Goal: Complete application form

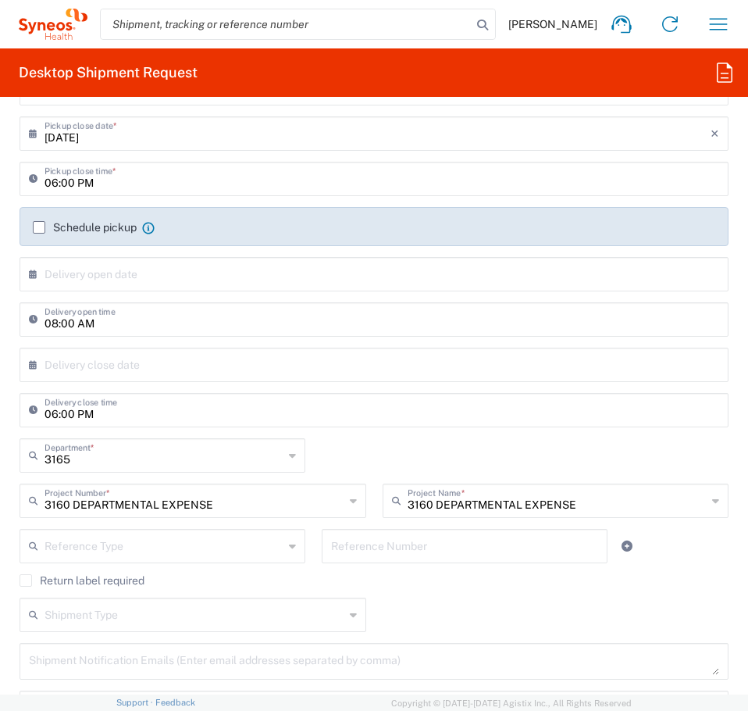
scroll to position [408, 0]
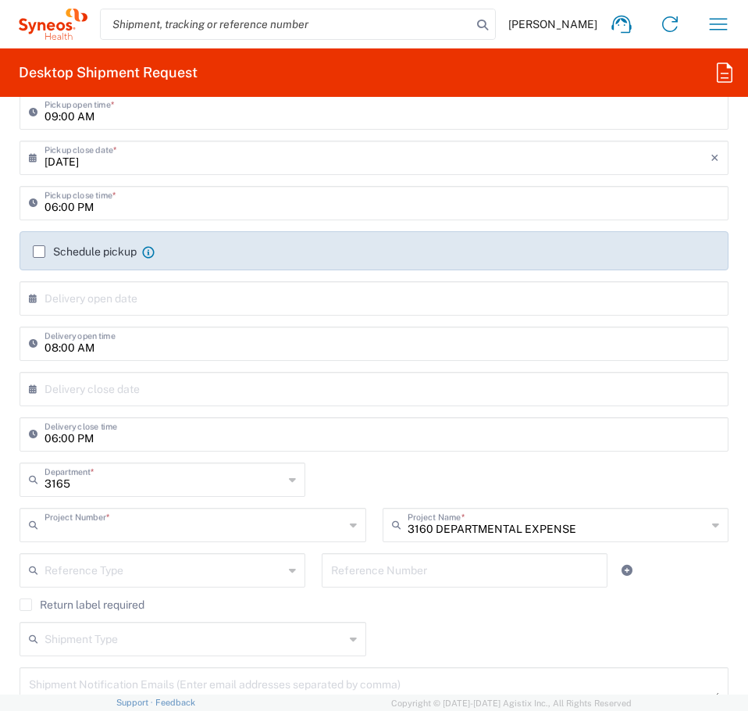
click at [134, 537] on input "text" at bounding box center [195, 523] width 300 height 27
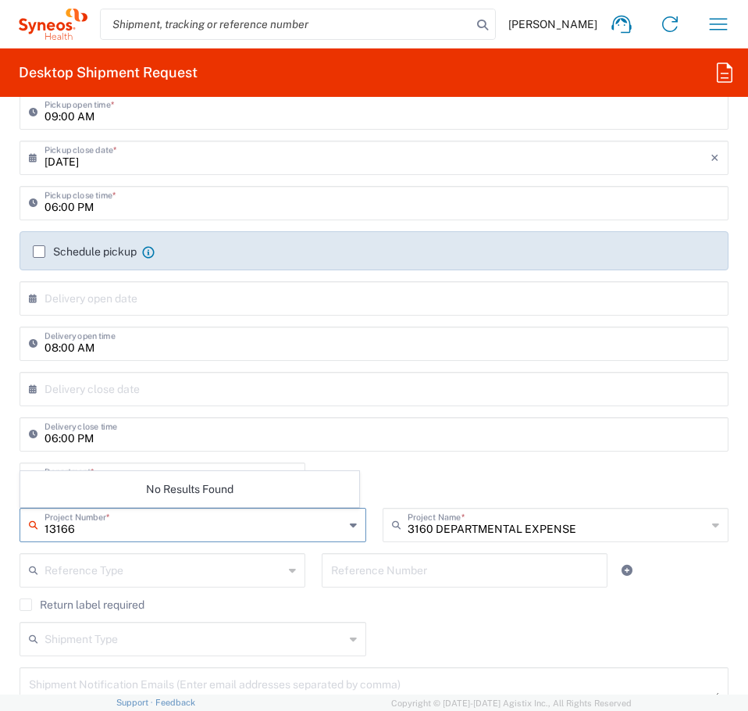
click at [117, 534] on input "13166" at bounding box center [195, 523] width 300 height 27
type input "13166"
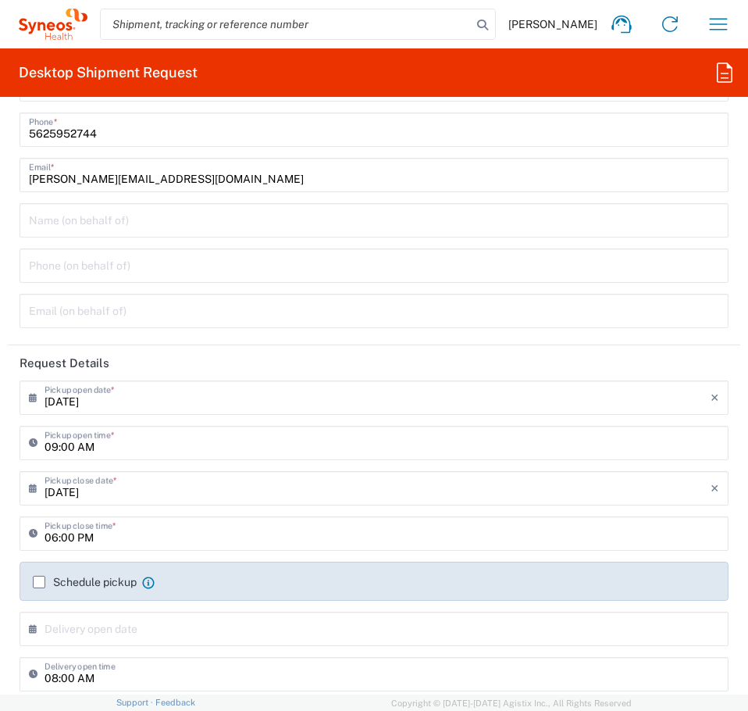
scroll to position [78, 0]
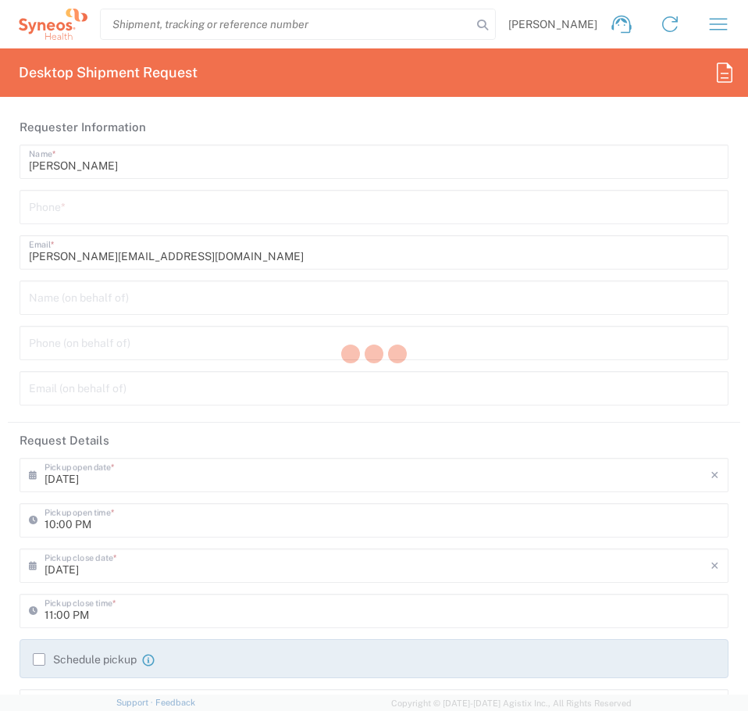
type input "3243"
type input "INC Research Clin Svcs [GEOGRAPHIC_DATA]"
type input "[GEOGRAPHIC_DATA]"
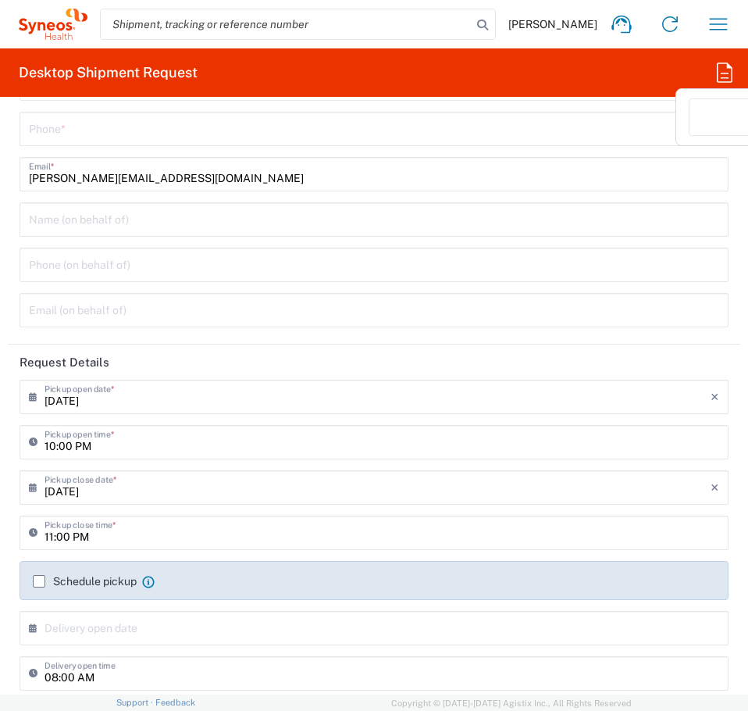
scroll to position [0, 201]
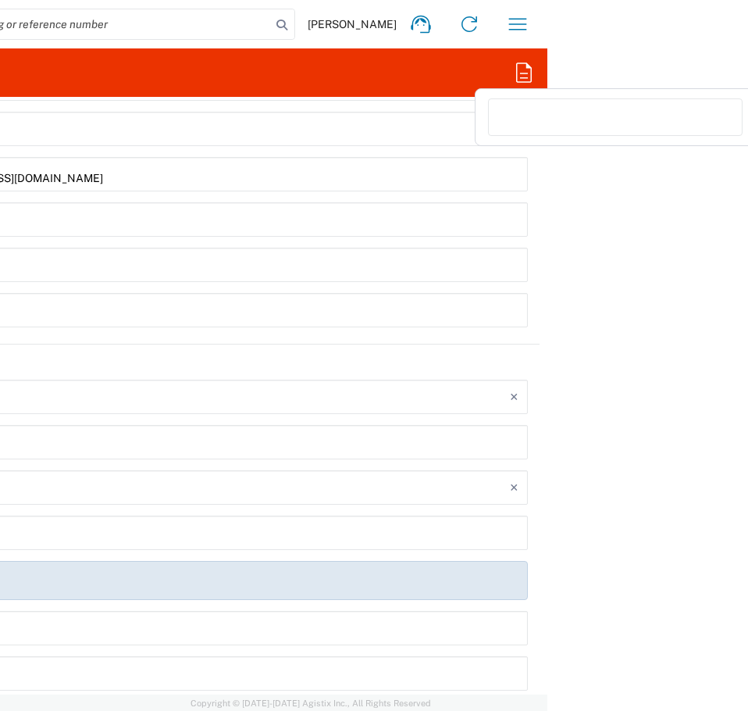
click at [725, 76] on agx-forms-root "[PERSON_NAME] Home Shipment estimator Shipment tracking Desktop shipment reques…" at bounding box center [374, 355] width 748 height 711
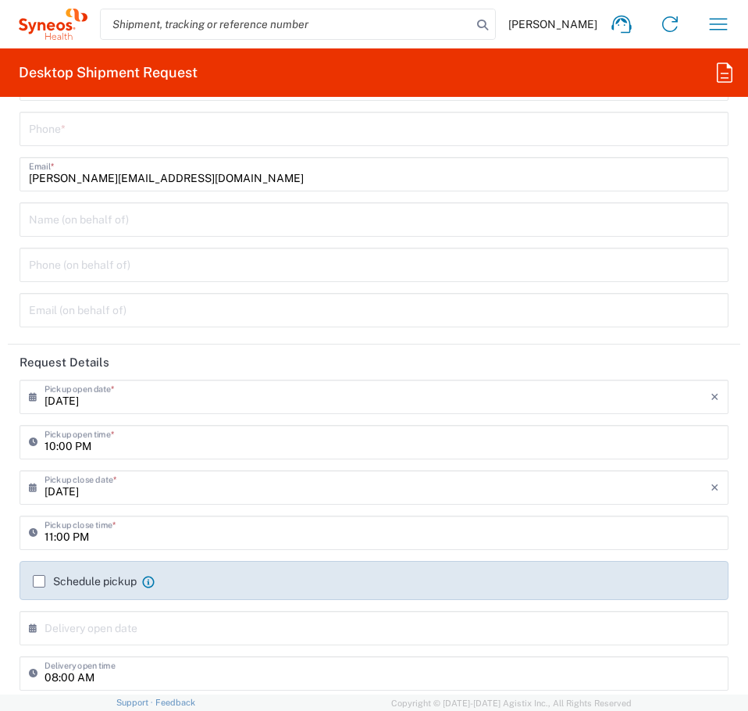
click at [725, 76] on agx-forms-root "[PERSON_NAME] Home Shipment estimator Shipment tracking Desktop shipment reques…" at bounding box center [374, 355] width 748 height 711
click at [715, 27] on icon "button" at bounding box center [718, 24] width 25 height 25
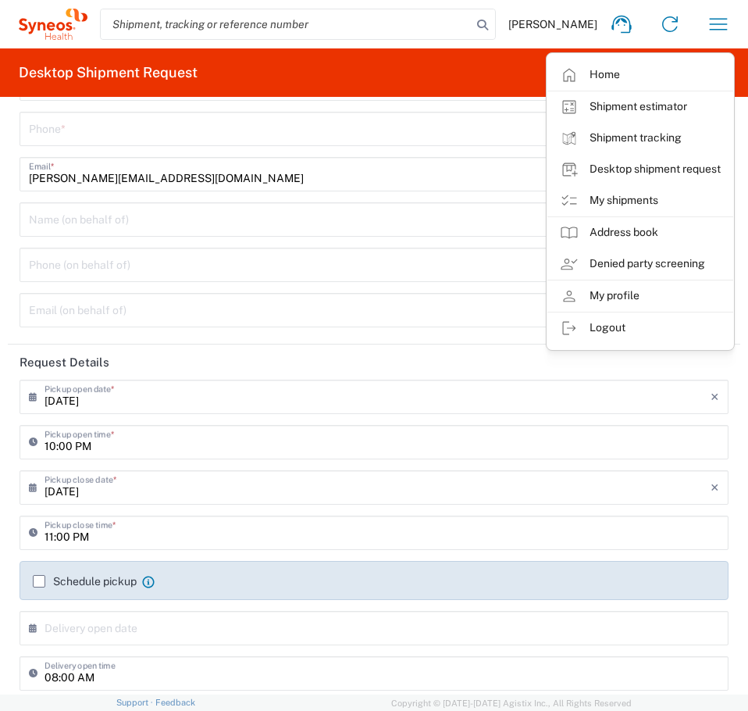
drag, startPoint x: 417, startPoint y: 70, endPoint x: 433, endPoint y: 67, distance: 15.9
click at [418, 70] on agx-form-header "Desktop Shipment Request" at bounding box center [374, 72] width 748 height 48
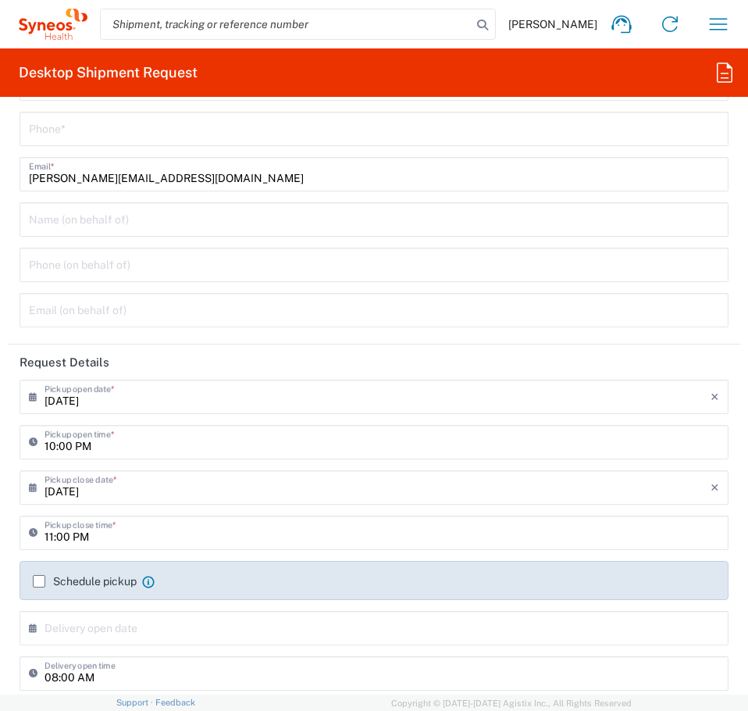
click at [359, 23] on input "search" at bounding box center [286, 24] width 371 height 30
click at [712, 21] on icon "button" at bounding box center [718, 24] width 25 height 25
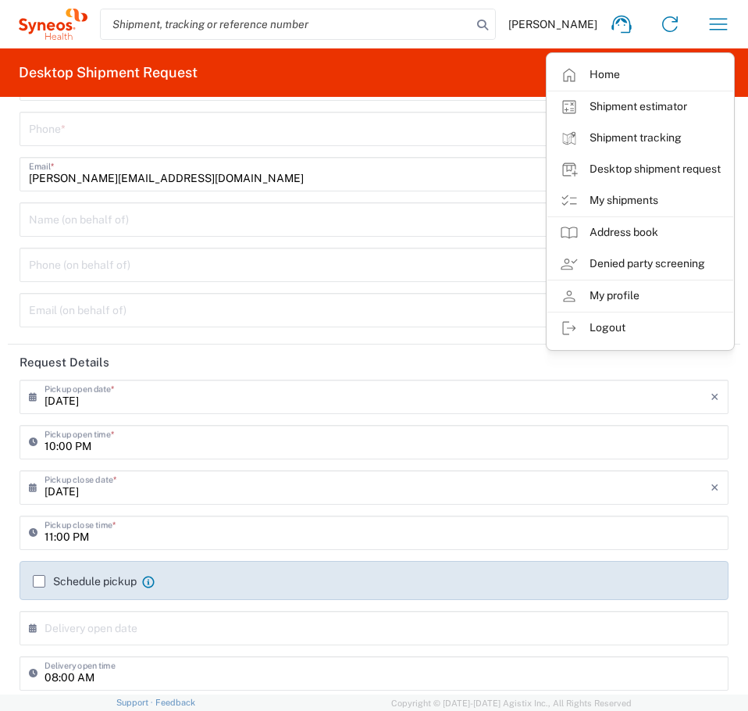
click at [484, 77] on agx-form-header "Desktop Shipment Request" at bounding box center [374, 72] width 748 height 48
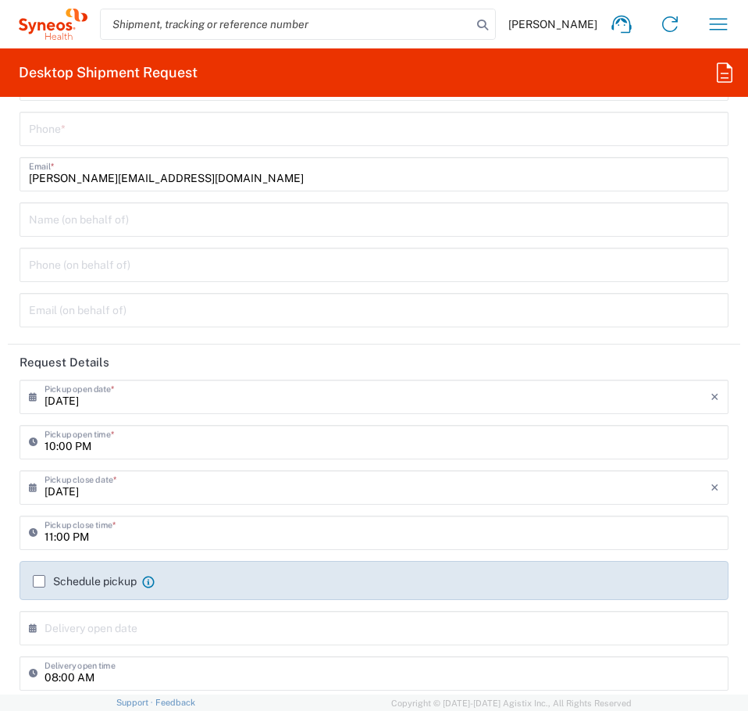
scroll to position [0, 201]
click at [724, 70] on agx-forms-root "[PERSON_NAME] Home Shipment estimator Shipment tracking Desktop shipment reques…" at bounding box center [374, 355] width 748 height 711
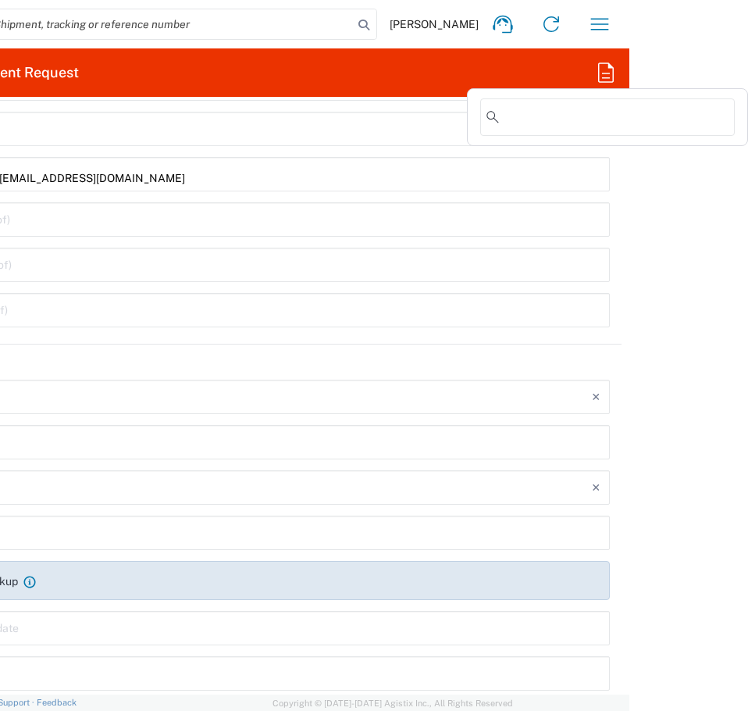
scroll to position [0, 115]
click at [724, 70] on agx-forms-root "[PERSON_NAME] Home Shipment estimator Shipment tracking Desktop shipment reques…" at bounding box center [374, 355] width 748 height 711
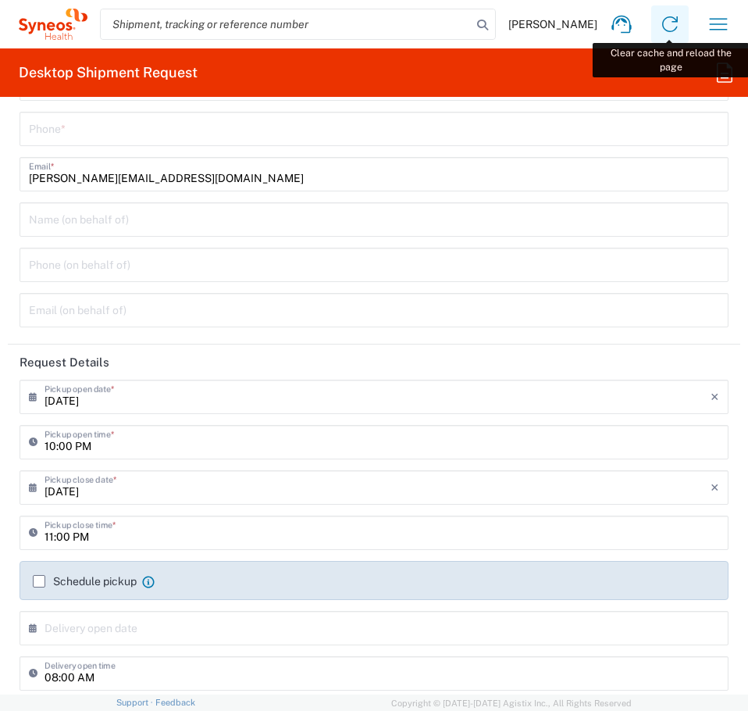
click at [662, 26] on icon at bounding box center [670, 24] width 25 height 25
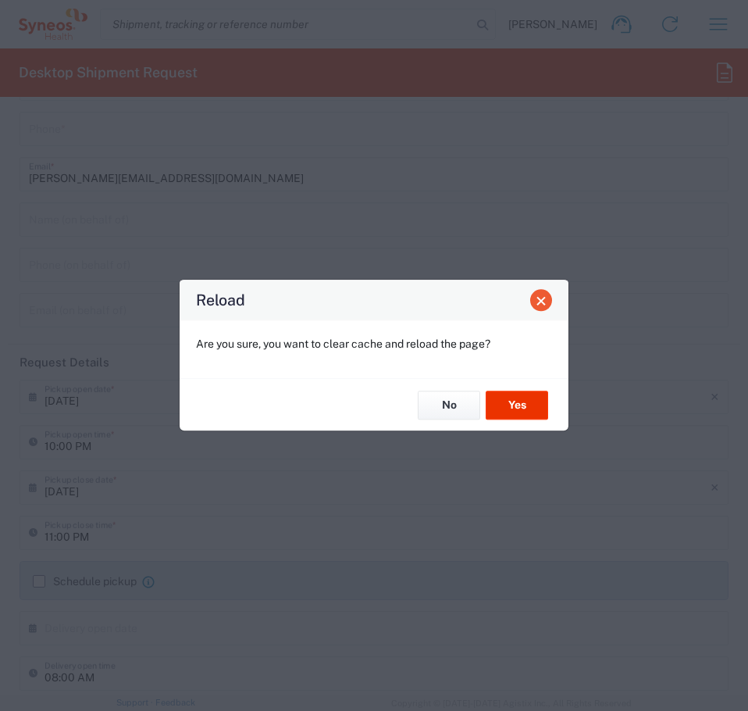
click at [541, 309] on button "Close" at bounding box center [541, 300] width 22 height 22
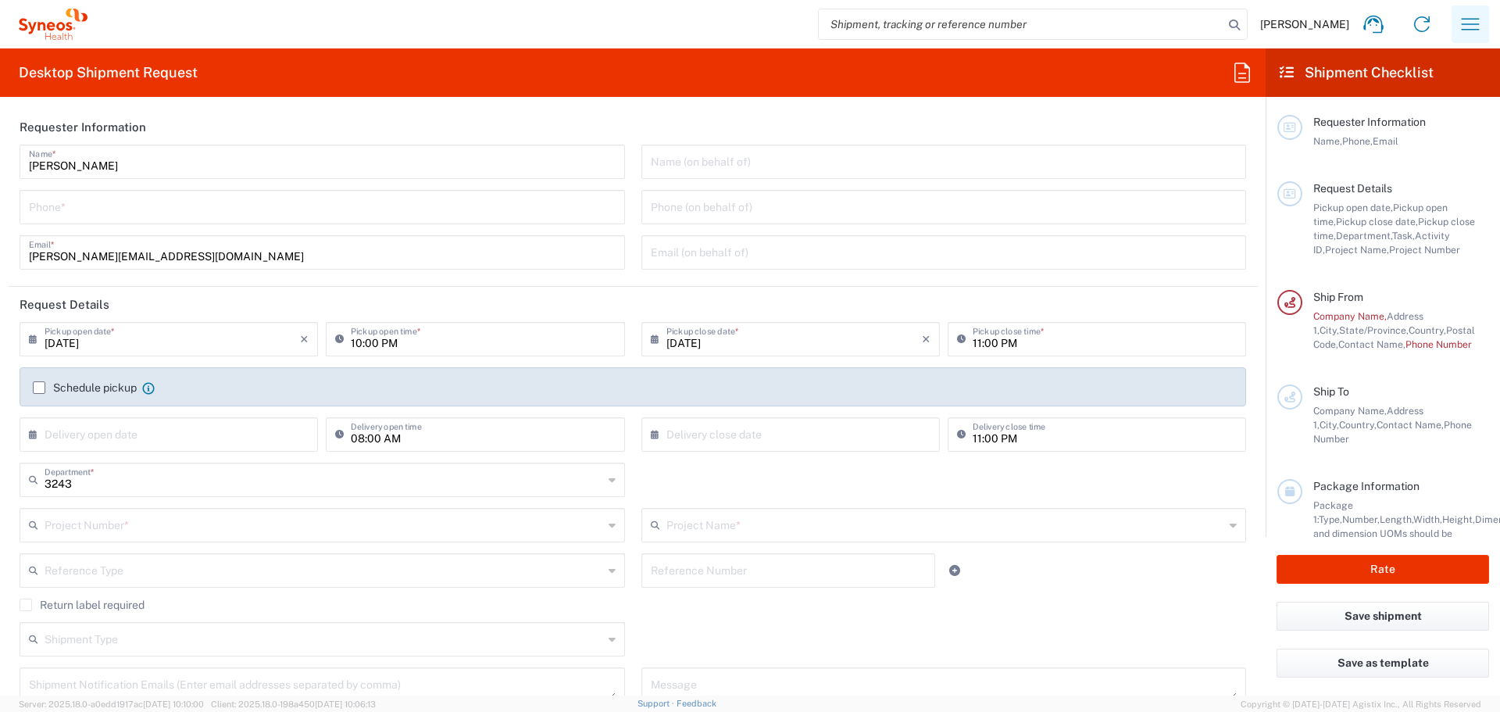
click at [748, 20] on icon "button" at bounding box center [1470, 24] width 25 height 25
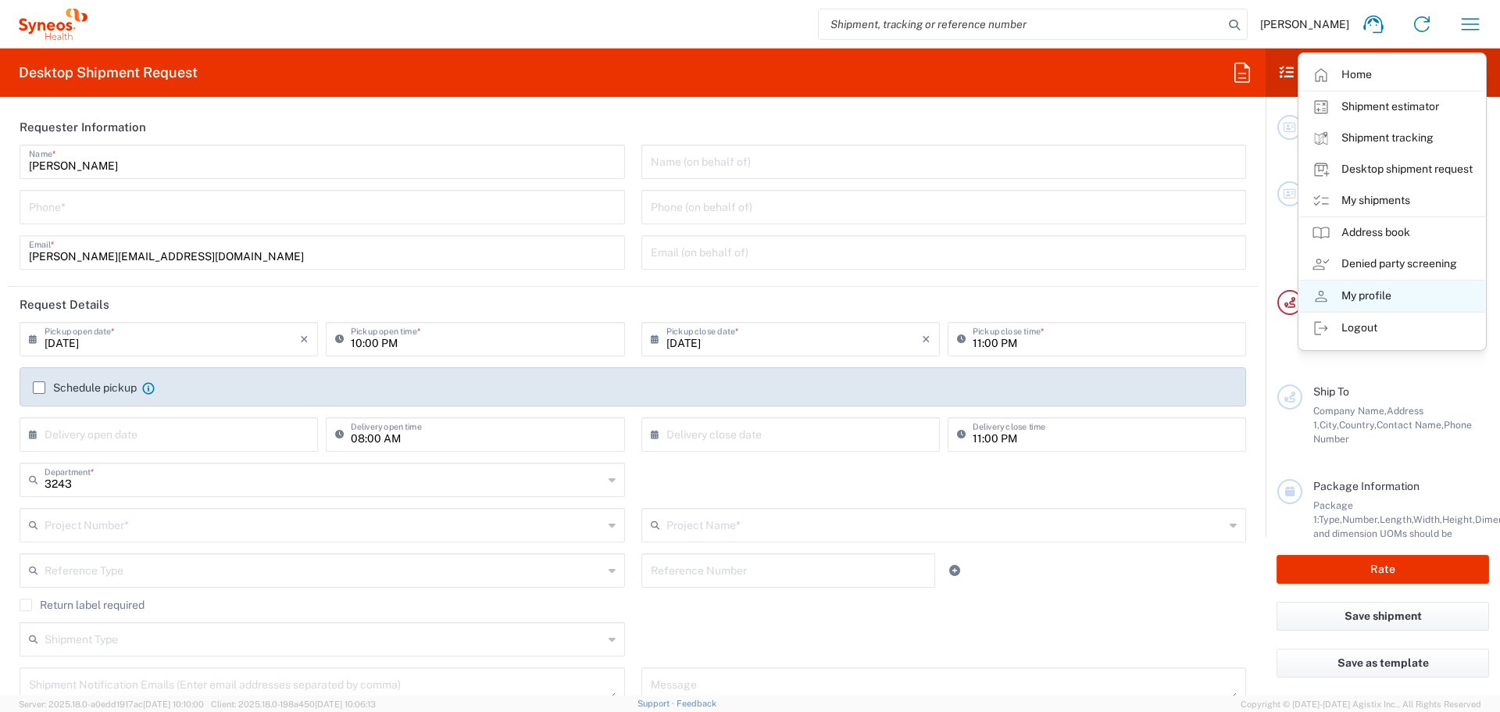
click at [748, 302] on link "My profile" at bounding box center [1392, 295] width 186 height 31
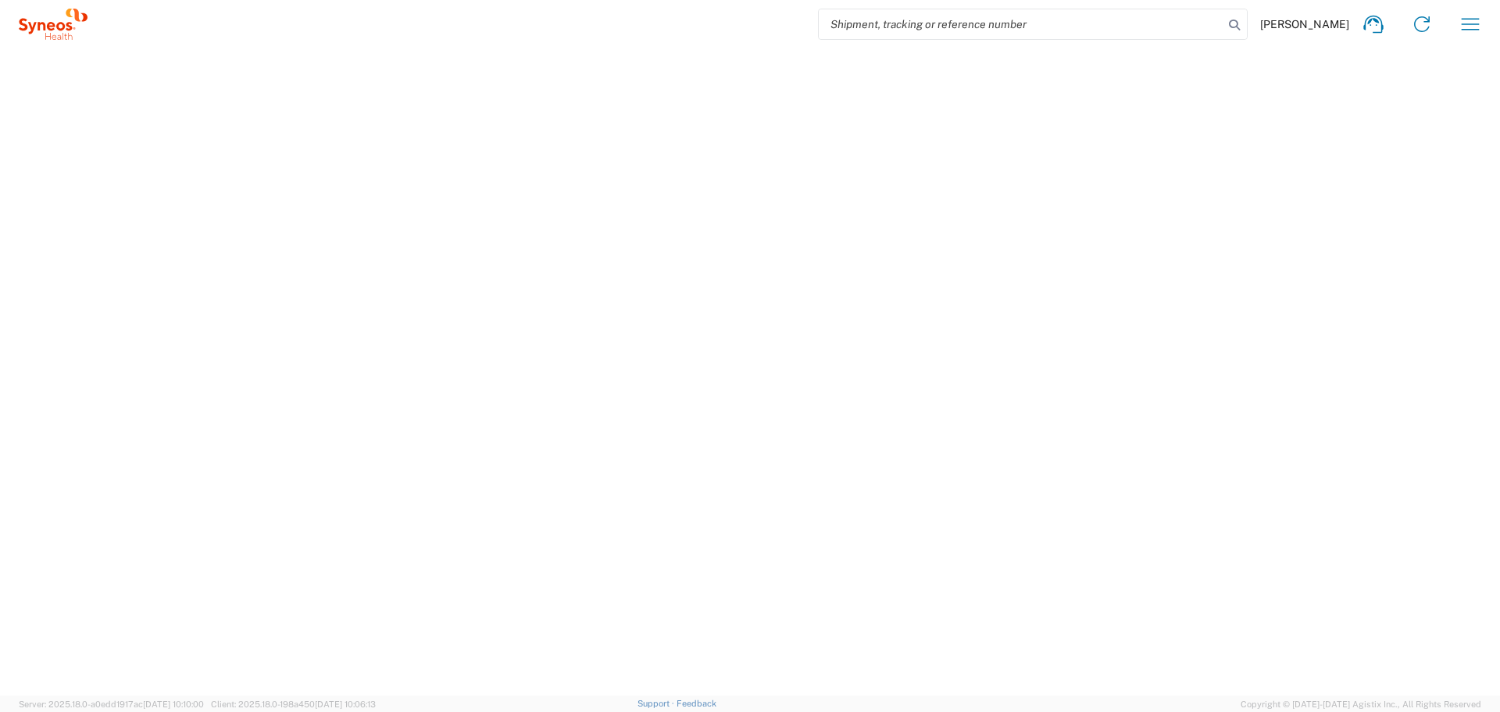
select select "MX"
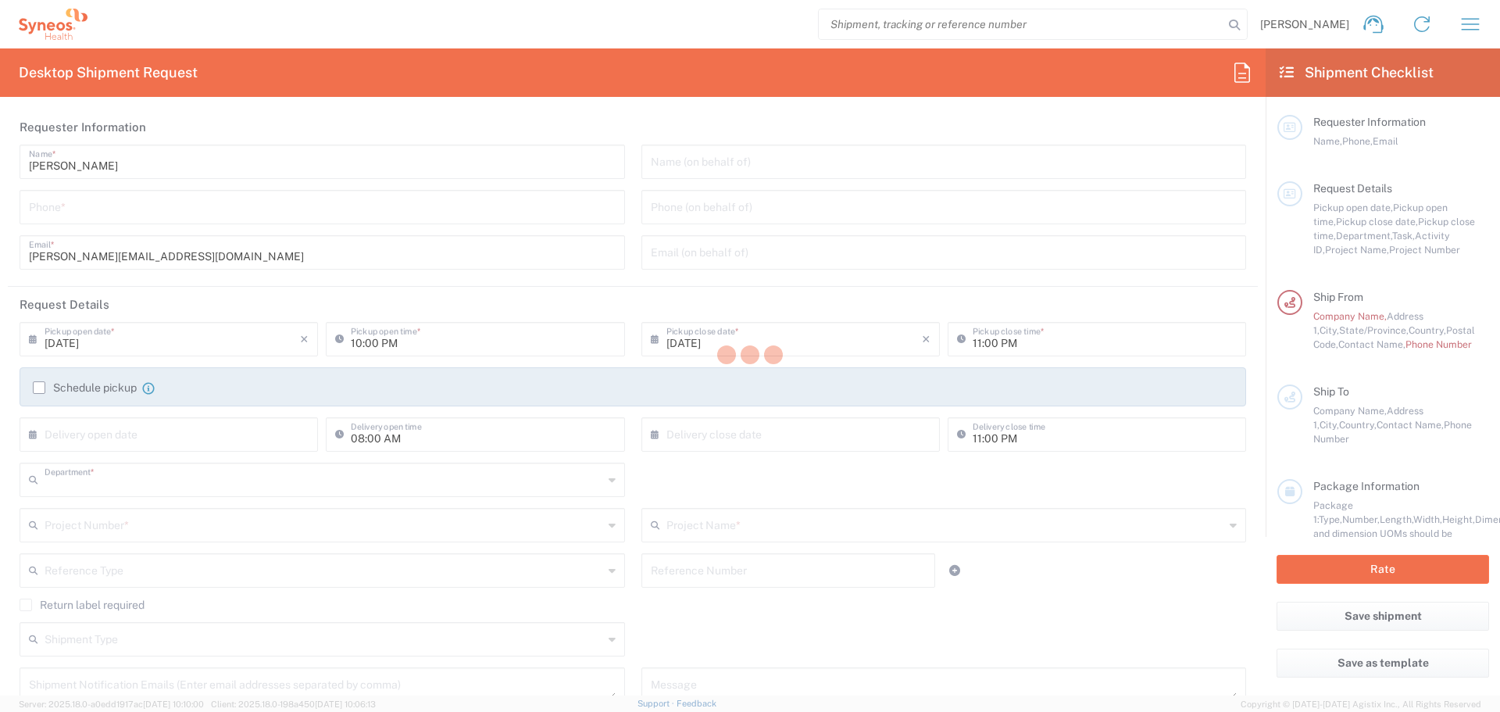
type input "3243"
type input "[GEOGRAPHIC_DATA]"
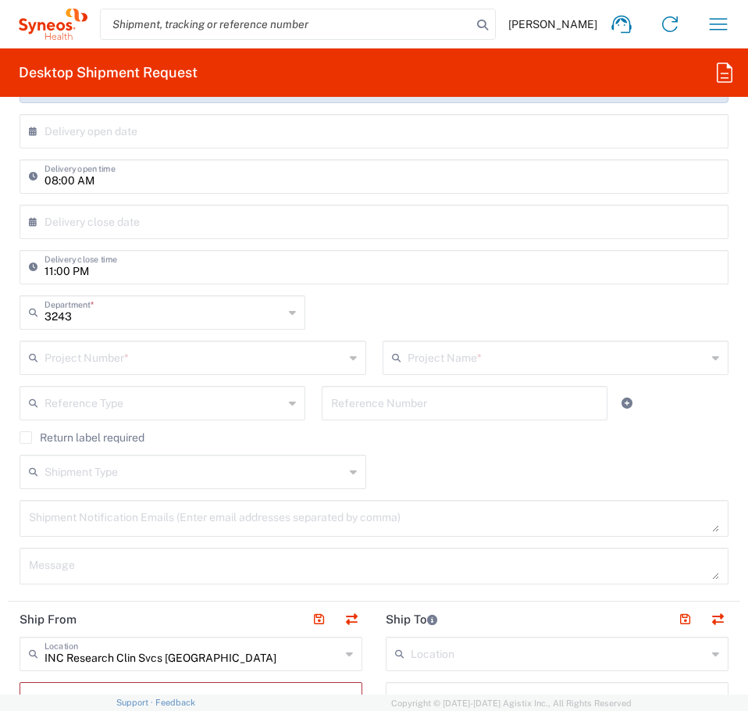
scroll to position [547, 0]
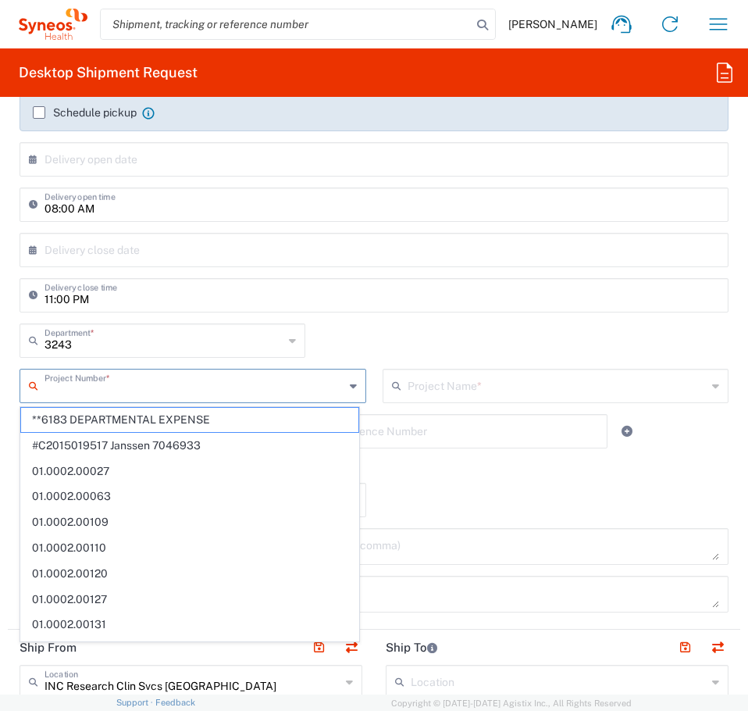
click at [214, 382] on input "text" at bounding box center [195, 384] width 300 height 27
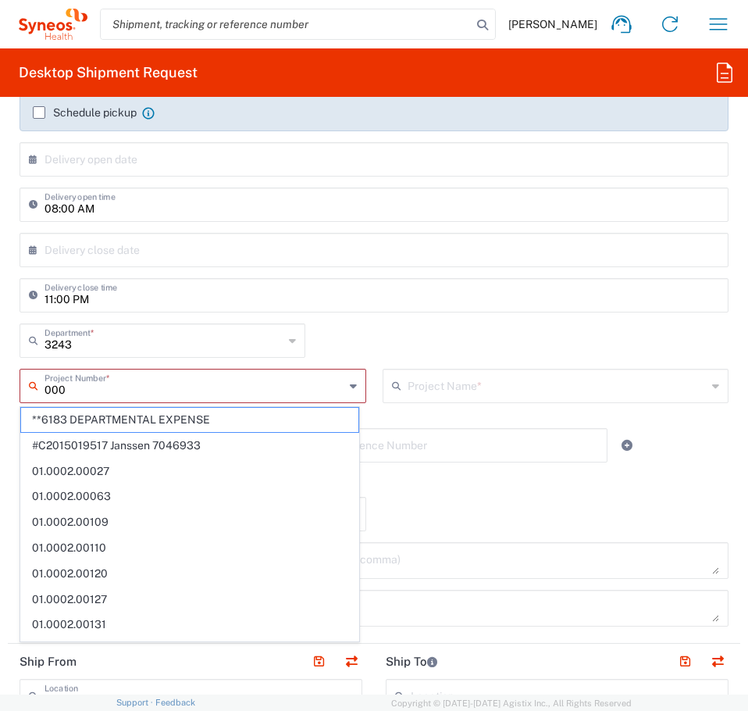
type input "0006"
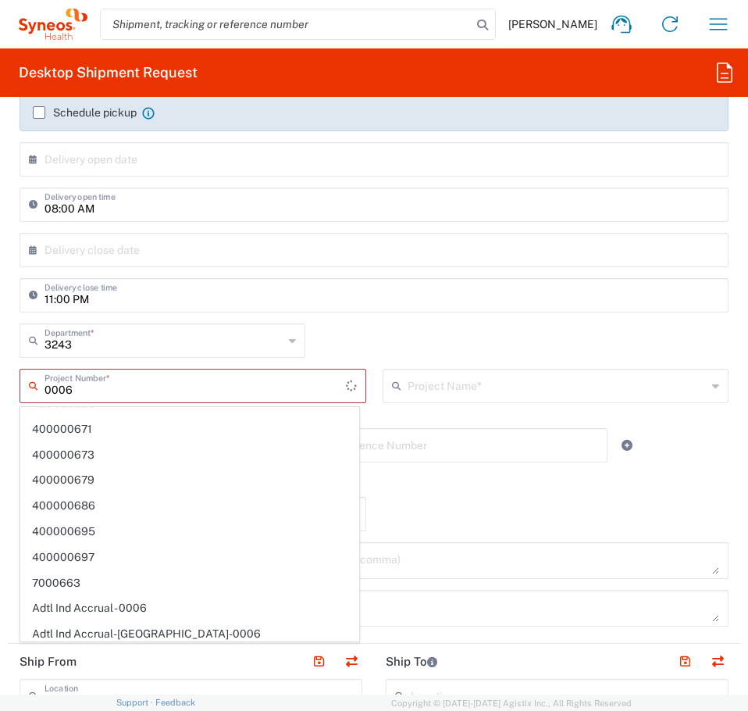
scroll to position [1047, 0]
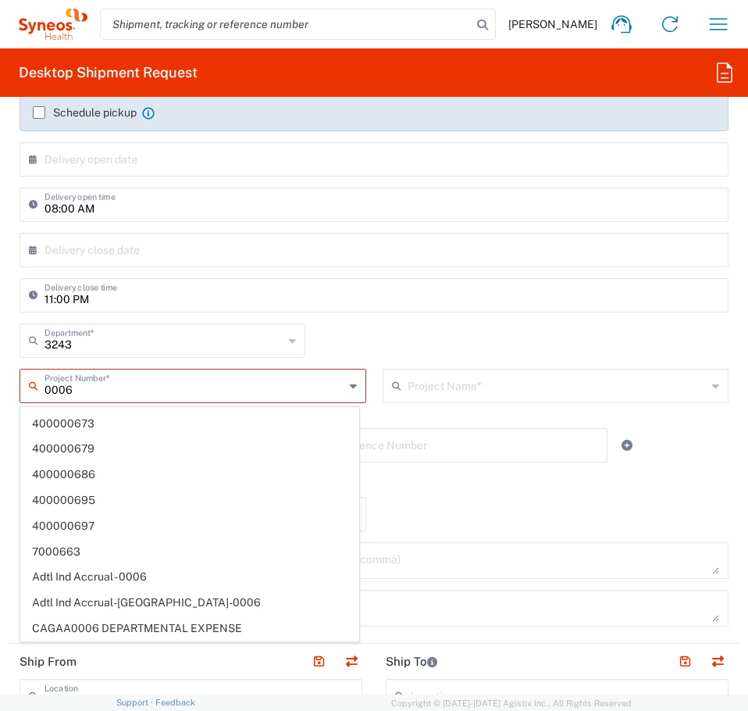
click at [141, 392] on input "0006" at bounding box center [195, 384] width 300 height 27
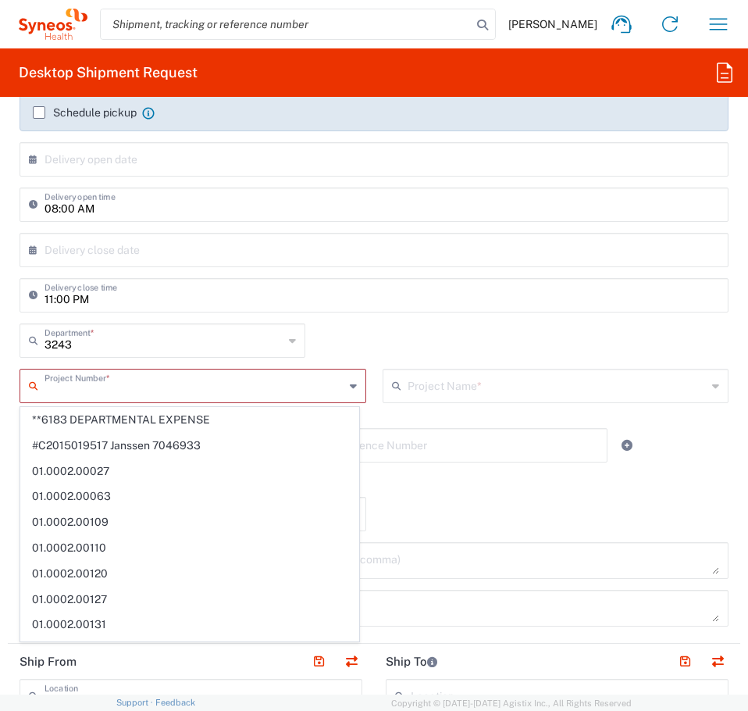
scroll to position [0, 0]
